Goal: Task Accomplishment & Management: Manage account settings

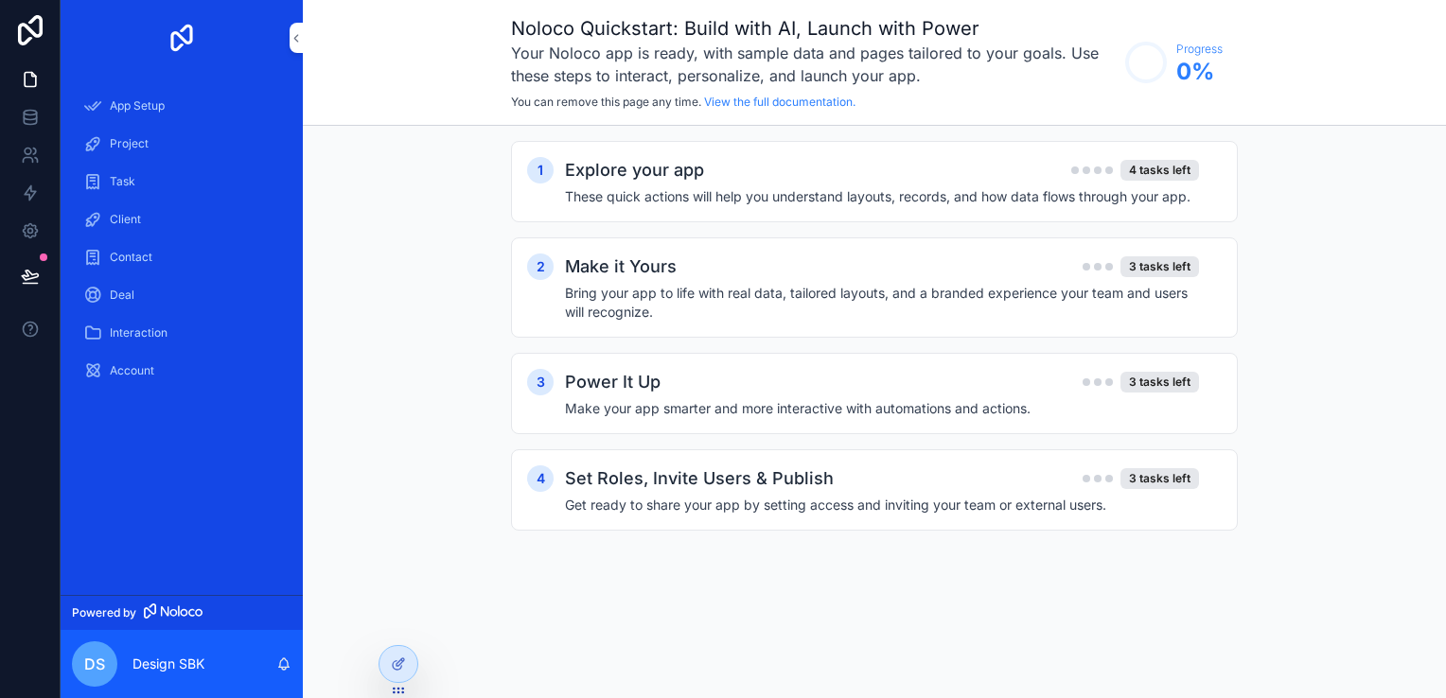
click at [146, 94] on div "App Setup" at bounding box center [181, 106] width 197 height 30
click at [1103, 199] on h4 "These quick actions will help you understand layouts, records, and how data flo…" at bounding box center [882, 196] width 634 height 19
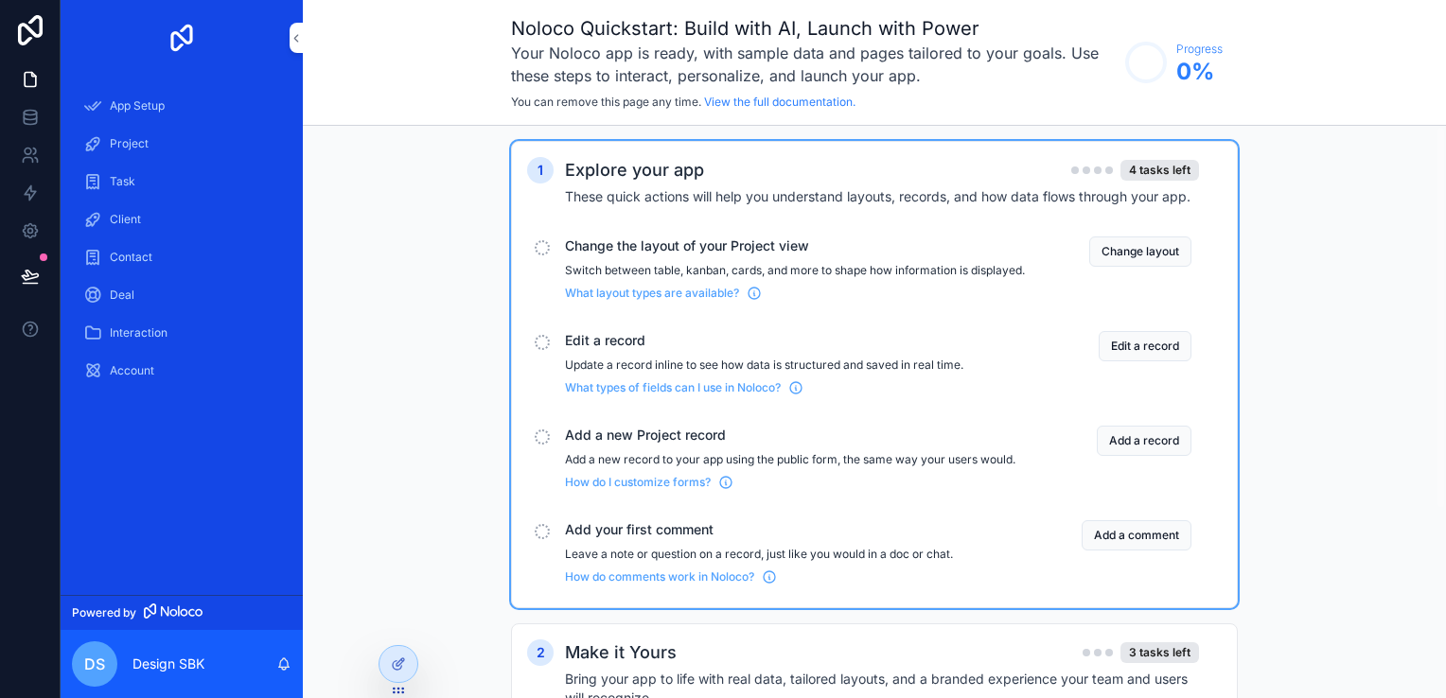
click at [130, 149] on span "Project" at bounding box center [129, 143] width 39 height 15
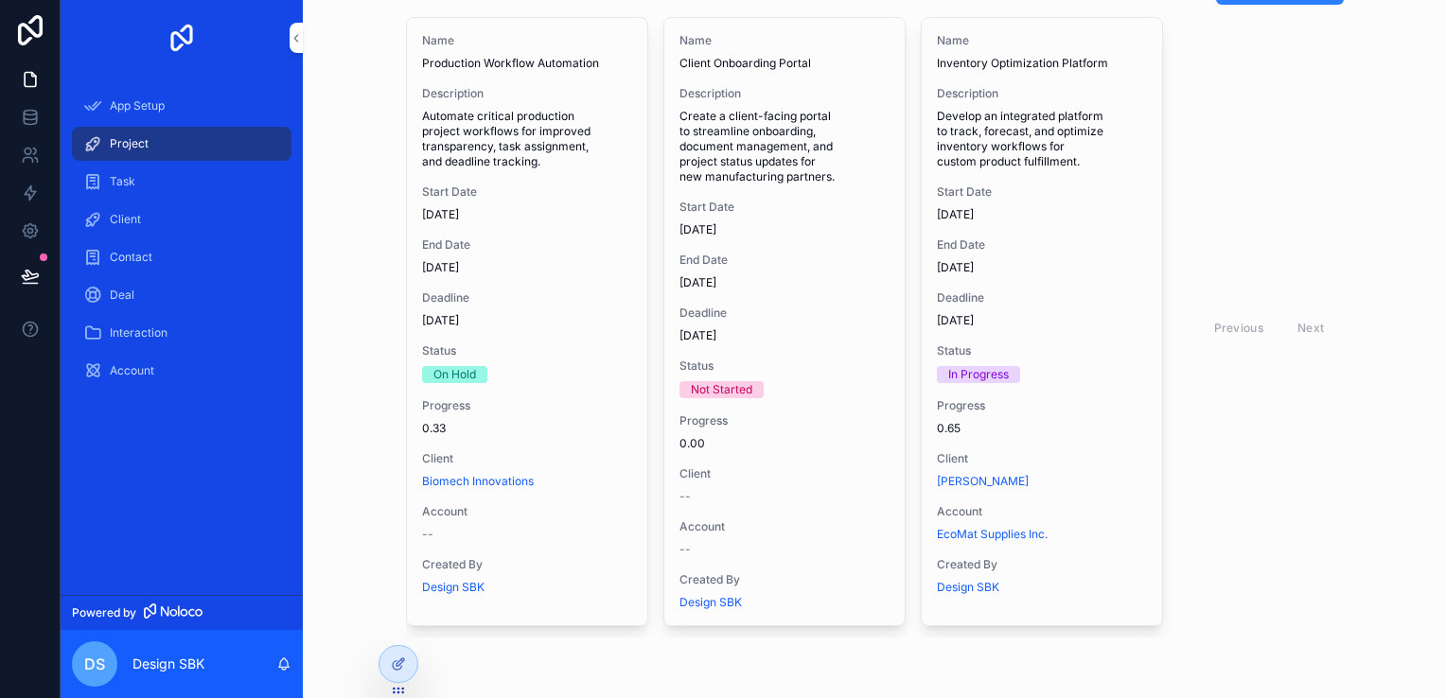
scroll to position [104, 0]
click at [131, 187] on span "Task" at bounding box center [123, 181] width 26 height 15
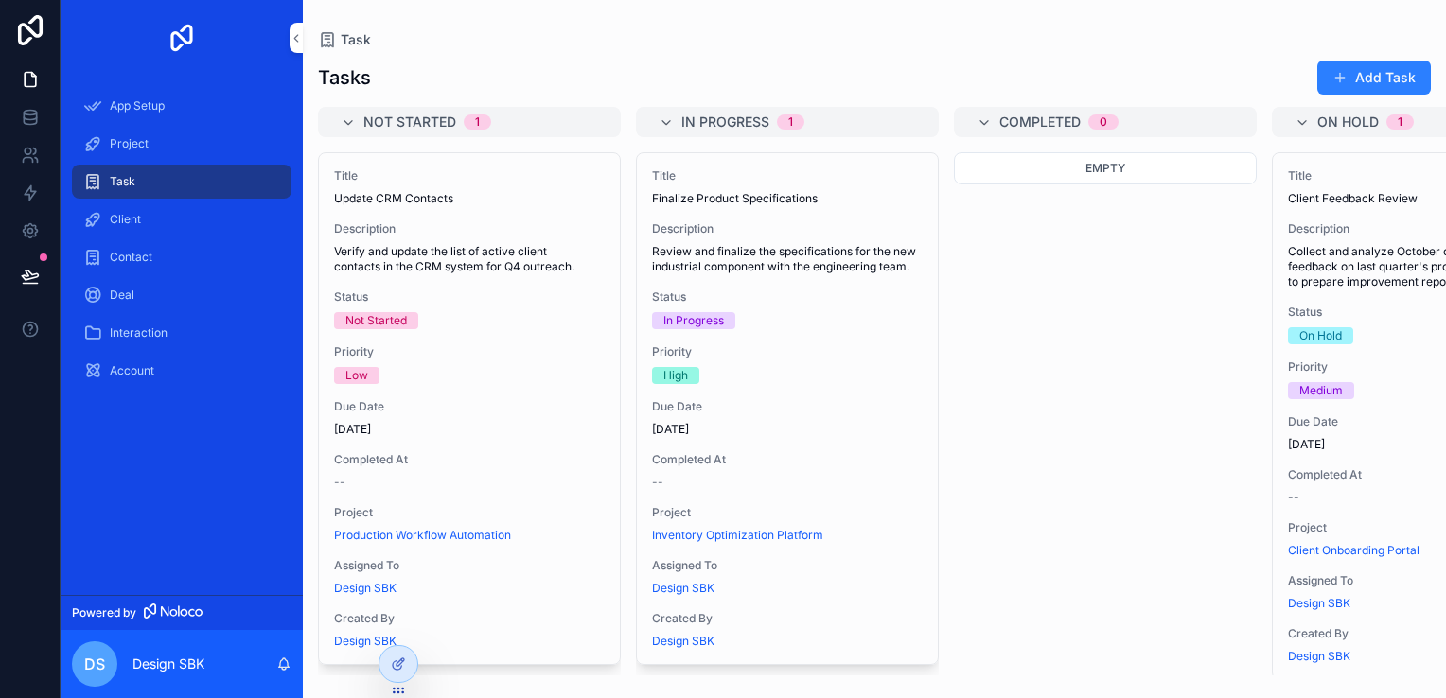
click at [127, 217] on span "Client" at bounding box center [125, 219] width 31 height 15
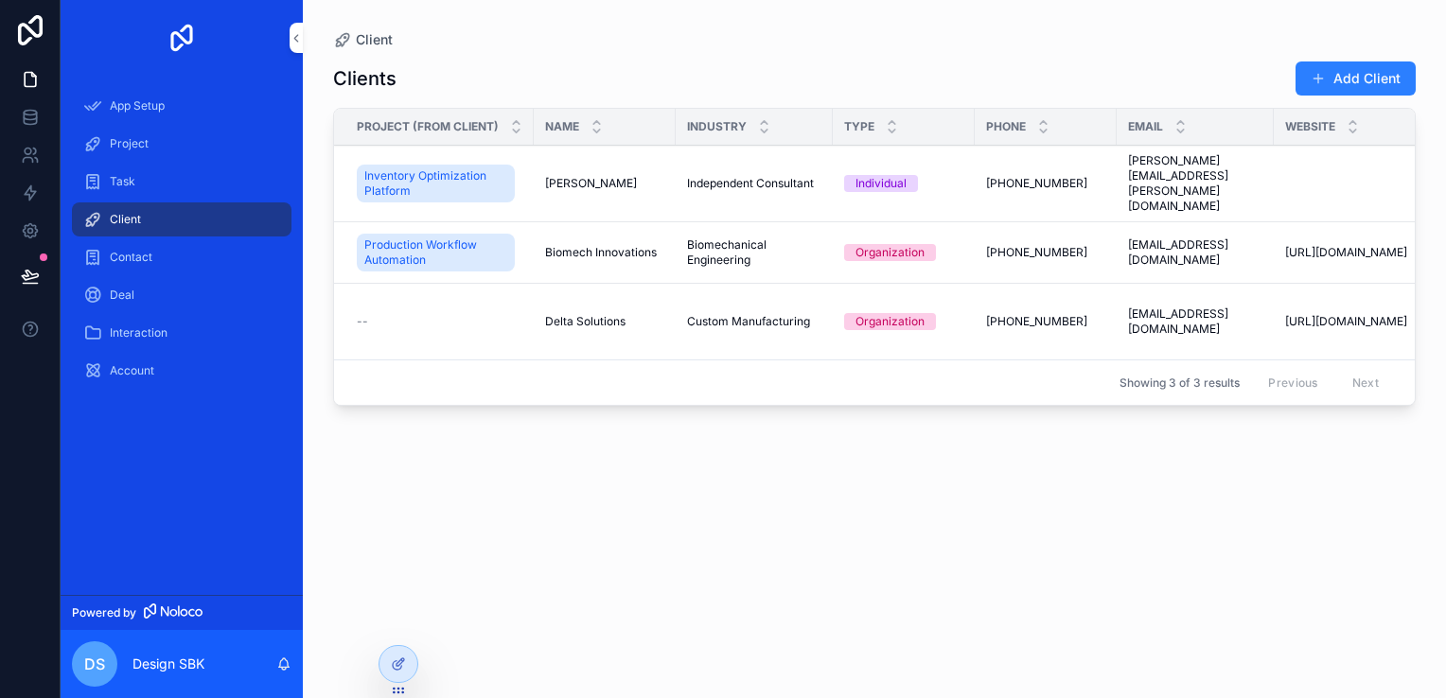
click at [137, 242] on div "Contact" at bounding box center [181, 257] width 197 height 30
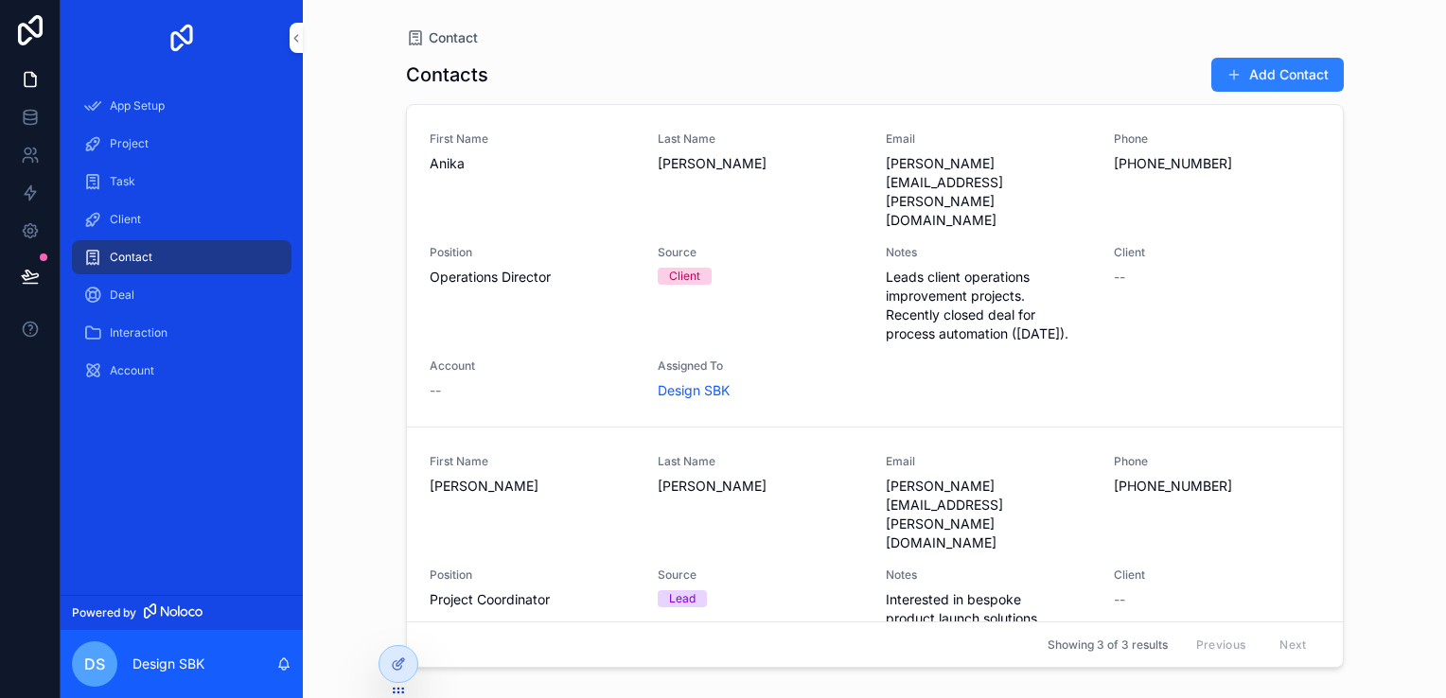
click at [127, 301] on span "Deal" at bounding box center [122, 295] width 25 height 15
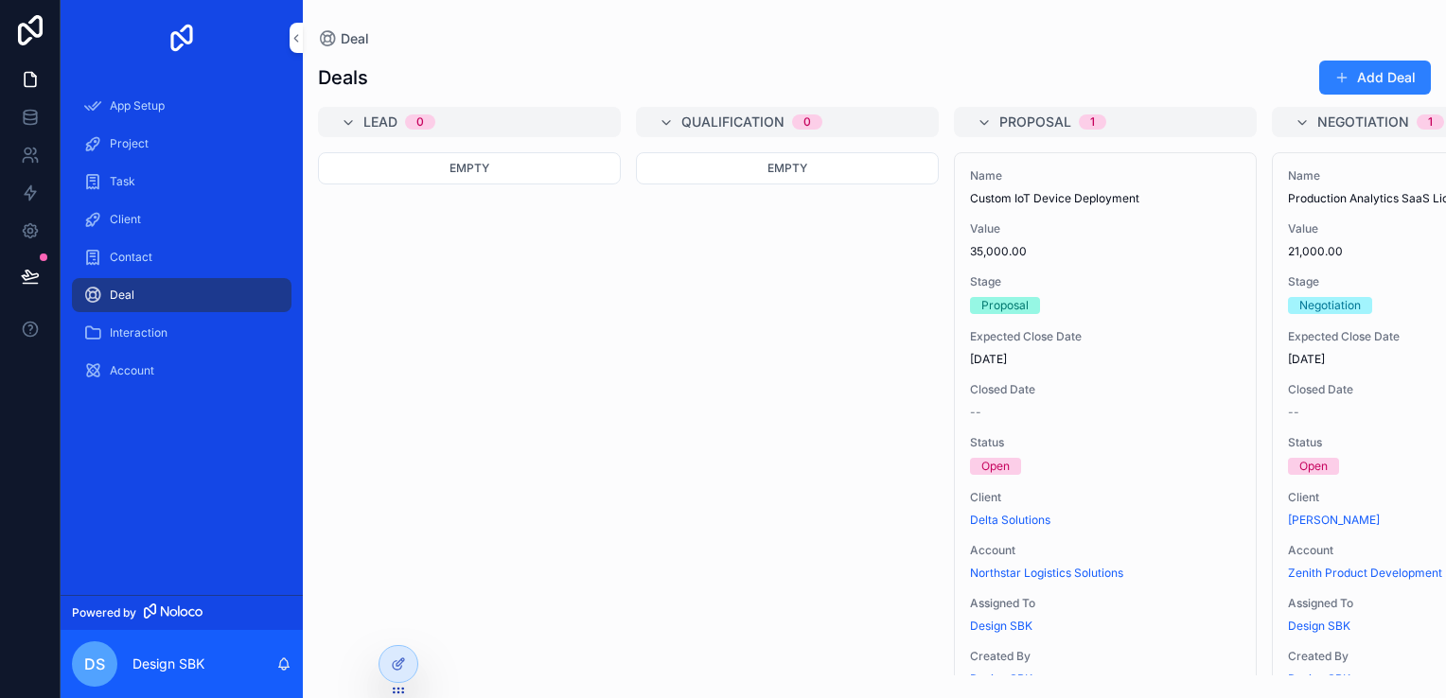
click at [127, 301] on span "Deal" at bounding box center [122, 295] width 25 height 15
click at [138, 327] on span "Interaction" at bounding box center [139, 332] width 58 height 15
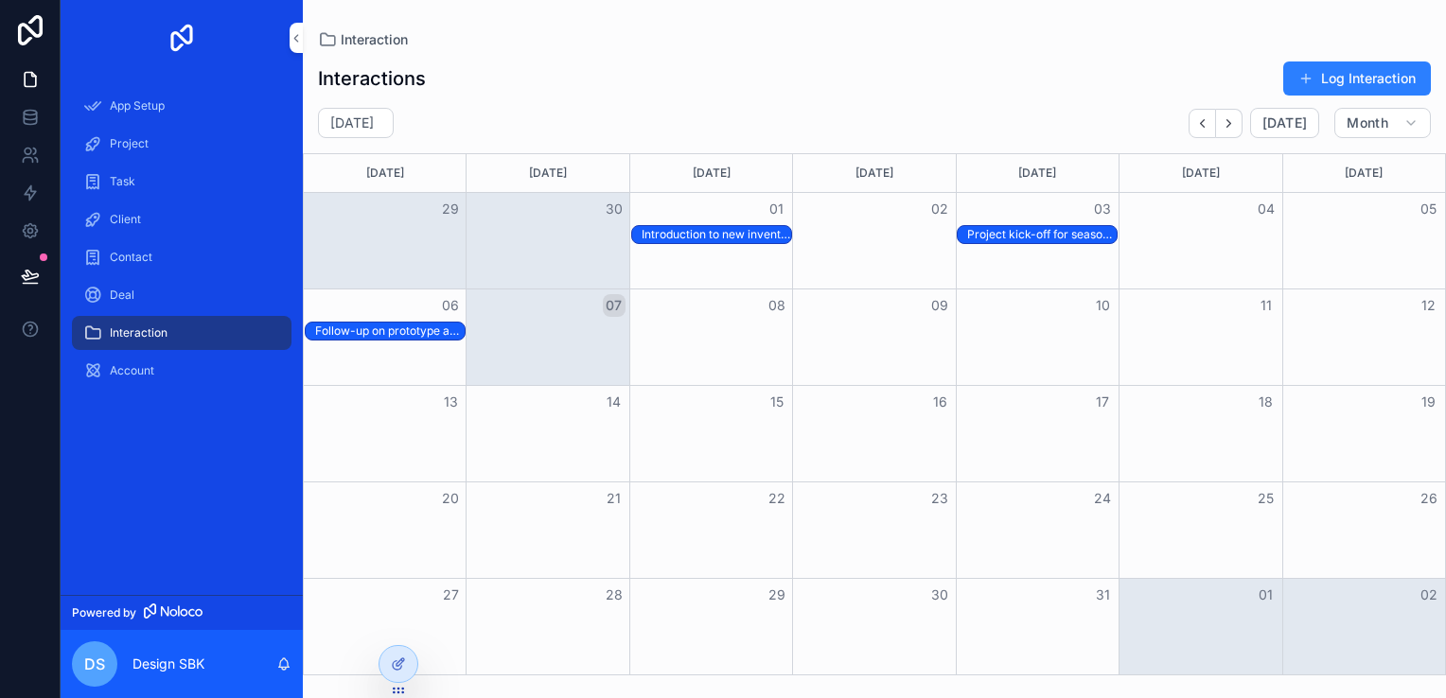
click at [126, 360] on div "Account" at bounding box center [181, 371] width 197 height 30
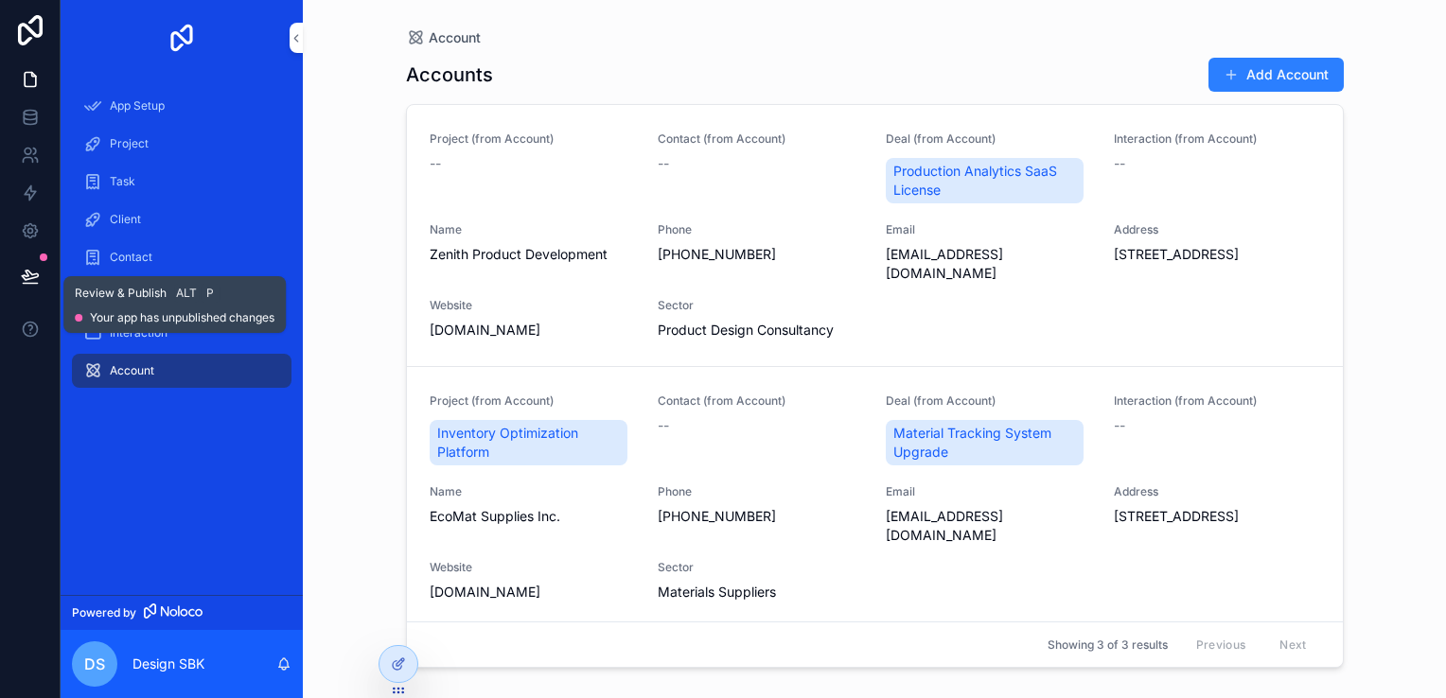
click at [23, 286] on button at bounding box center [30, 276] width 42 height 53
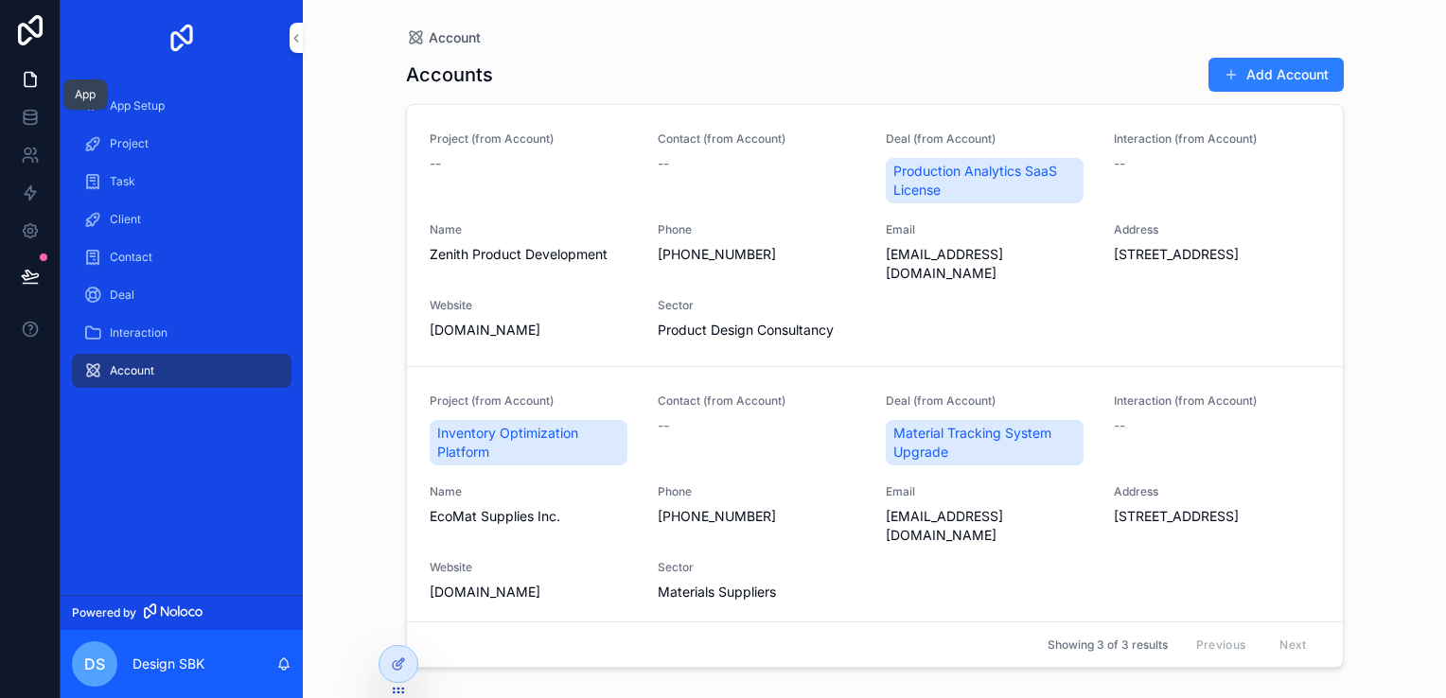
click at [30, 73] on icon at bounding box center [30, 80] width 11 height 14
click at [27, 113] on icon at bounding box center [30, 117] width 19 height 19
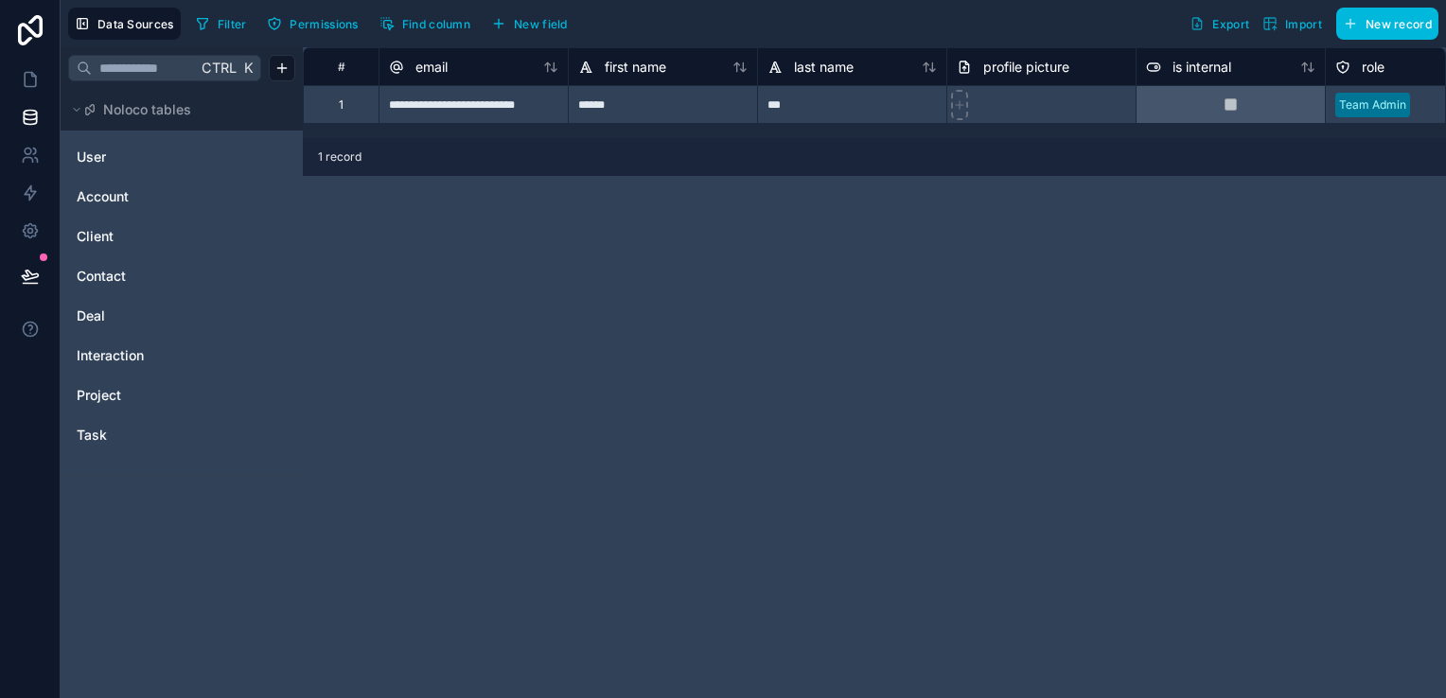
click at [138, 149] on link "User" at bounding box center [153, 157] width 153 height 19
click at [127, 153] on link "User" at bounding box center [153, 157] width 153 height 19
click at [166, 202] on link "Account" at bounding box center [153, 196] width 153 height 19
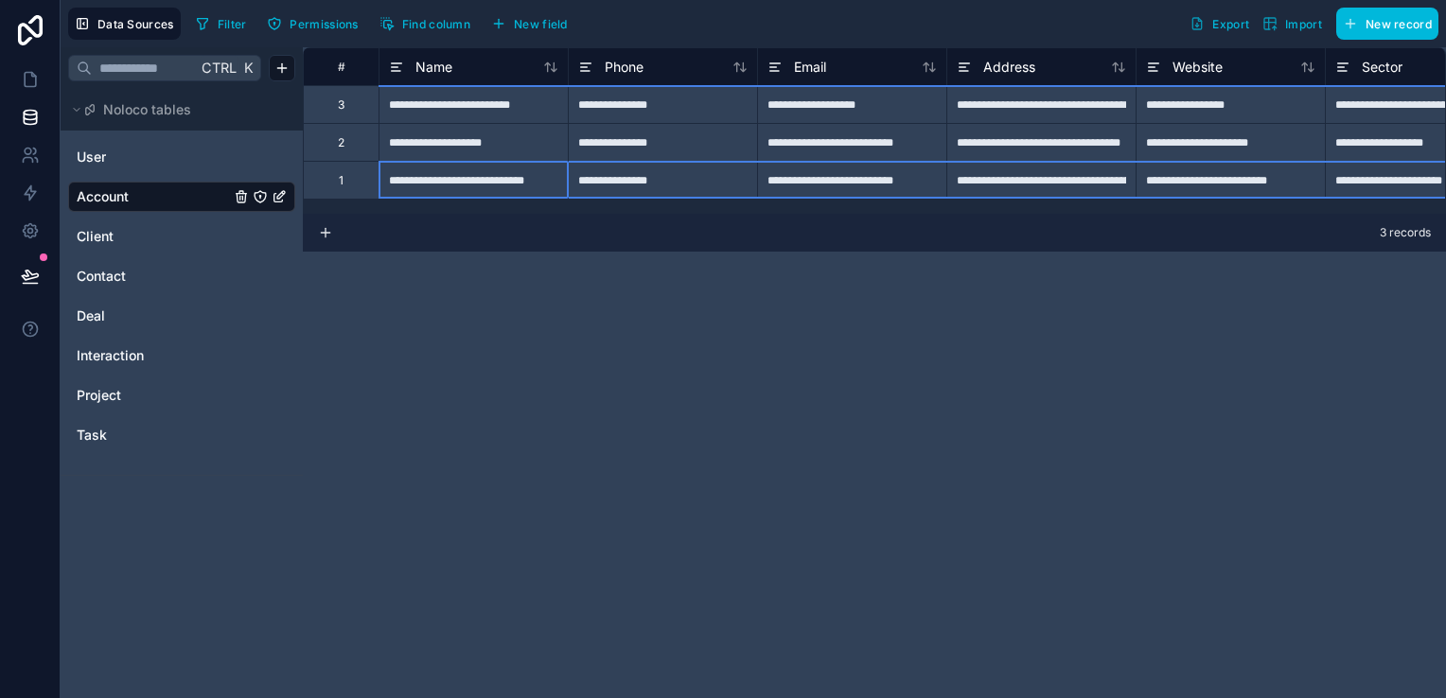
click at [341, 182] on div "1" at bounding box center [341, 180] width 5 height 15
click at [388, 260] on div "Delete row" at bounding box center [400, 264] width 96 height 21
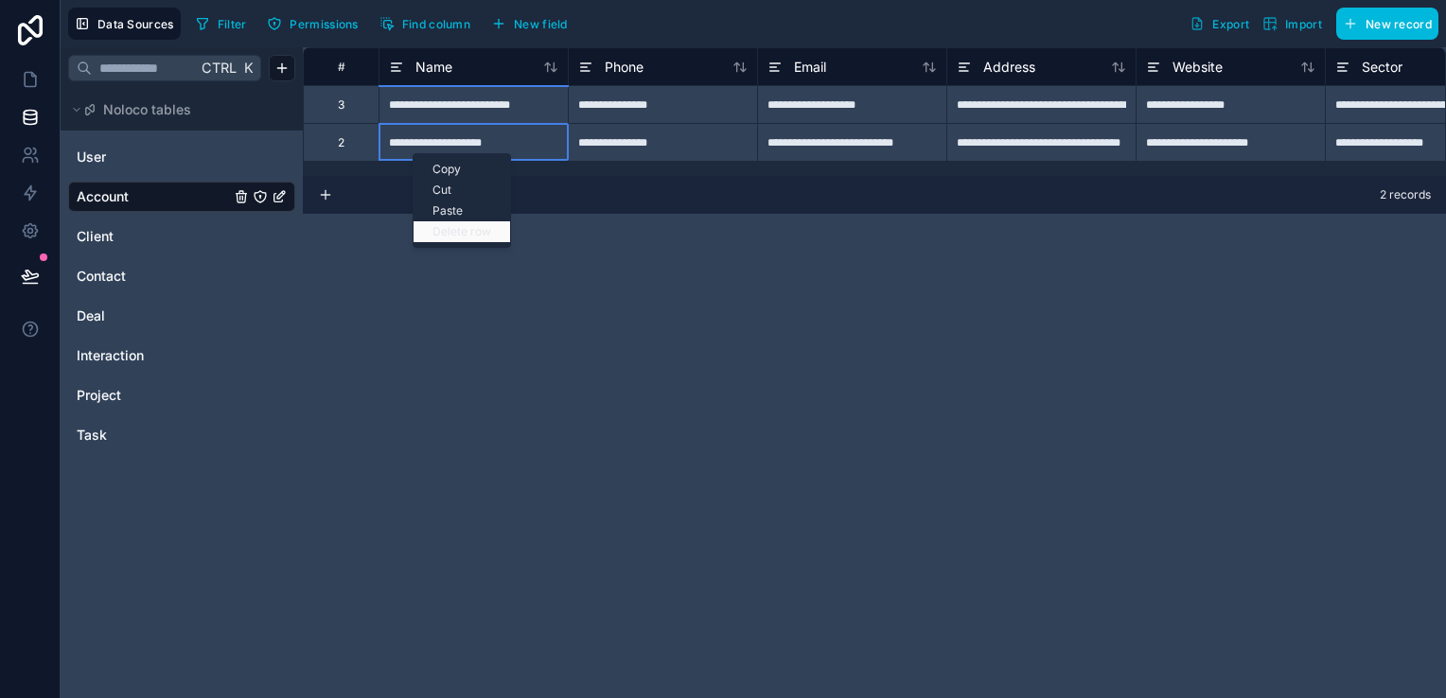
click at [436, 236] on div "Delete row" at bounding box center [461, 231] width 96 height 21
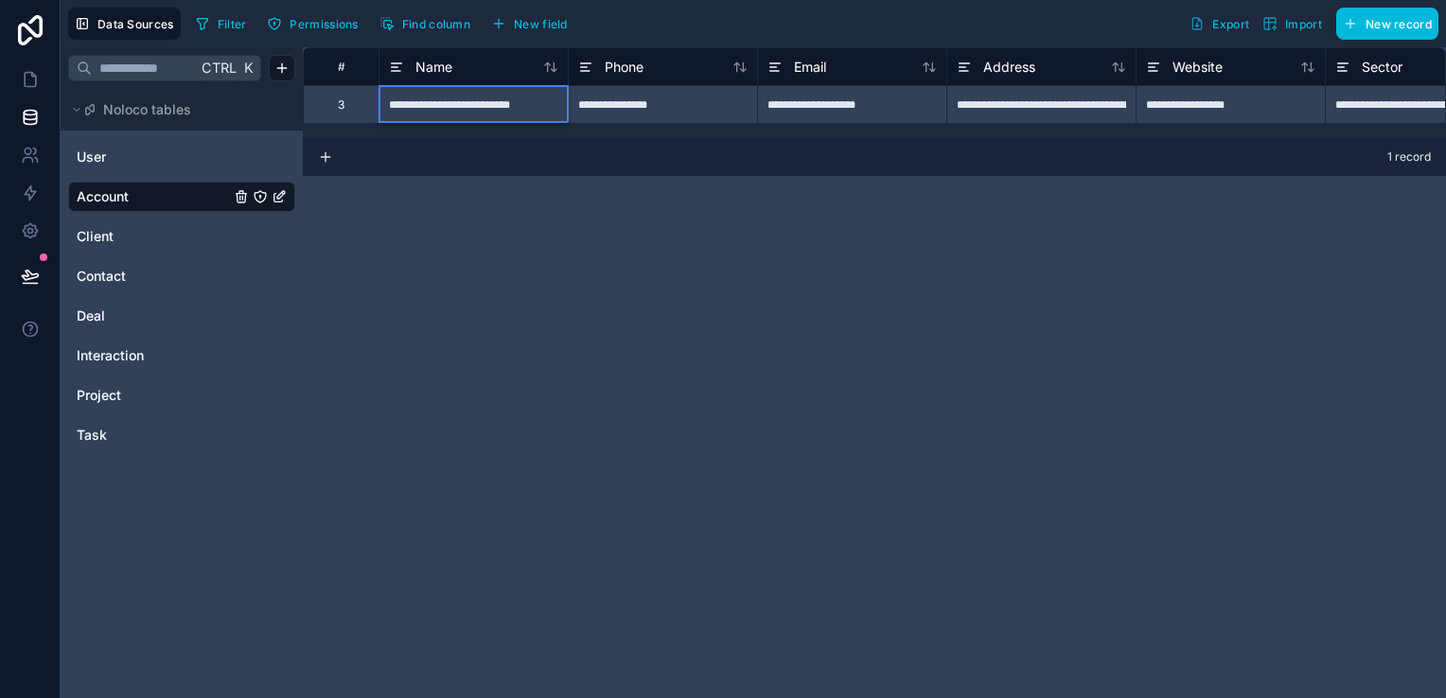
click at [429, 110] on div "**********" at bounding box center [472, 104] width 189 height 38
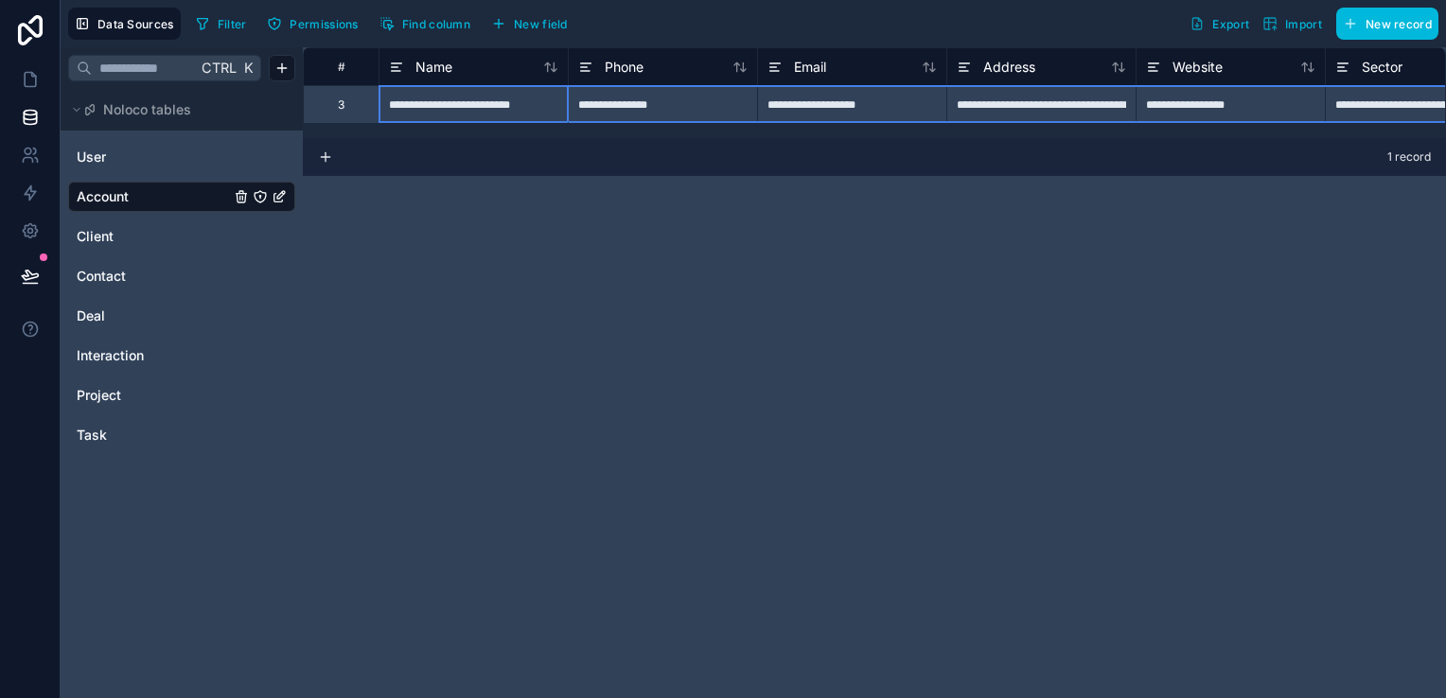
click at [339, 102] on div "3" at bounding box center [341, 104] width 7 height 15
click at [359, 114] on div "3" at bounding box center [341, 104] width 76 height 38
click at [434, 100] on div "**********" at bounding box center [472, 104] width 189 height 38
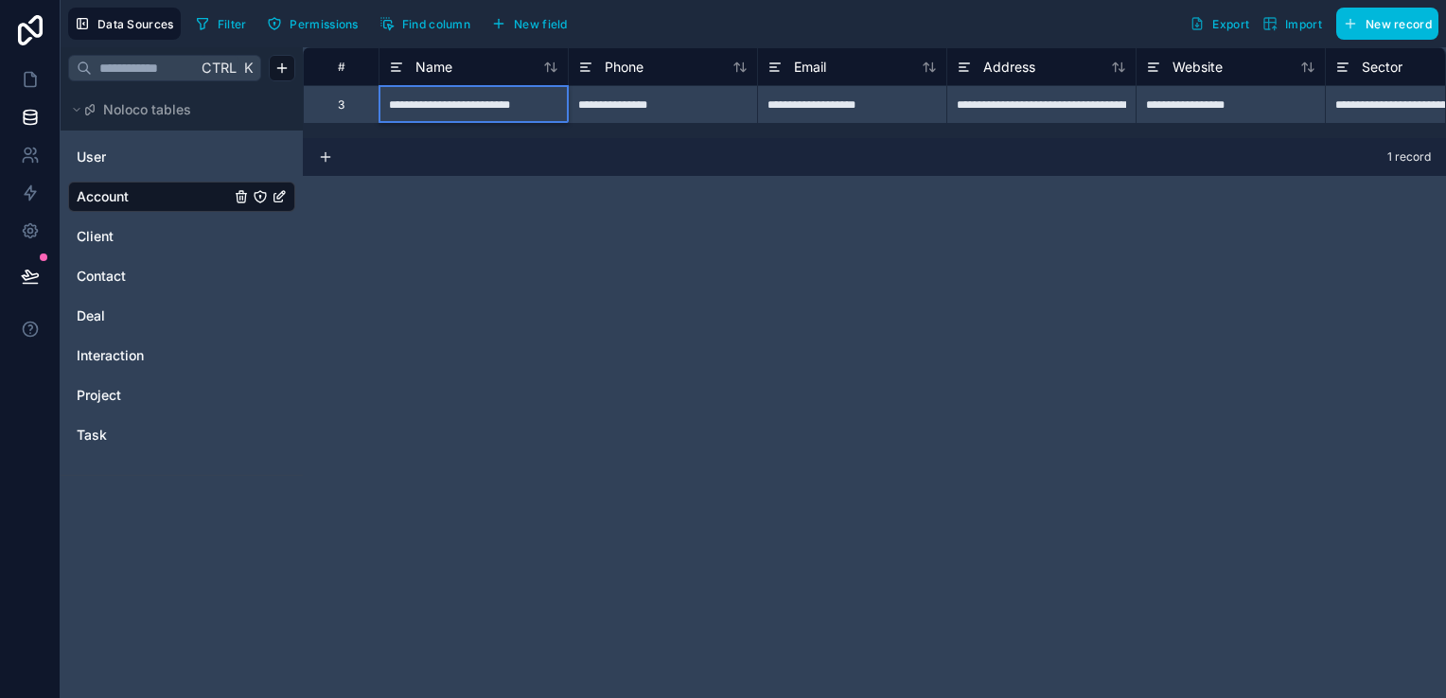
click at [469, 234] on div "**********" at bounding box center [874, 372] width 1143 height 651
